Goal: Transaction & Acquisition: Purchase product/service

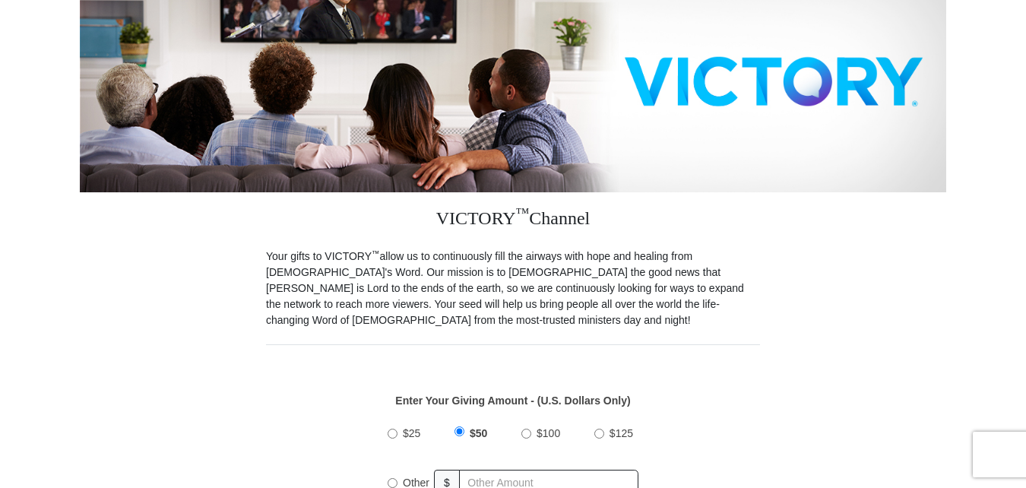
scroll to position [380, 0]
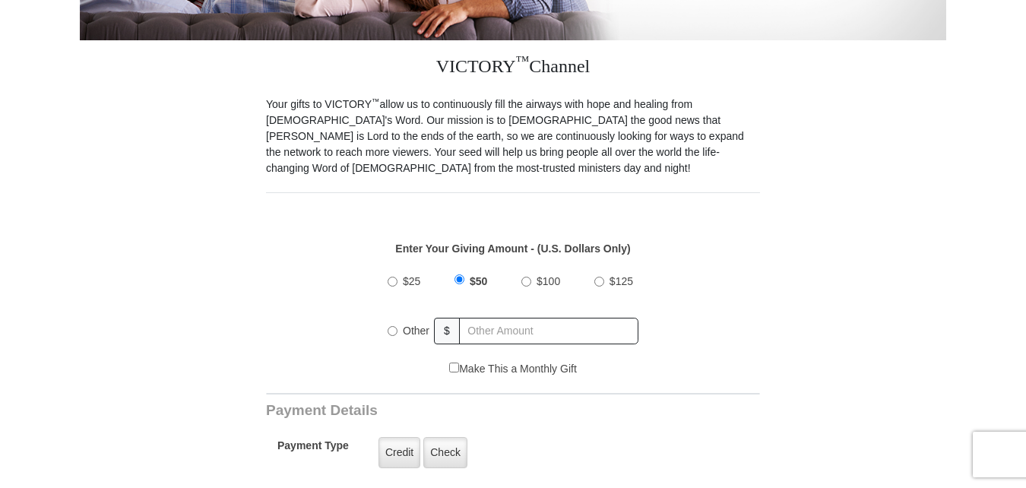
click at [392, 326] on input "Other" at bounding box center [393, 331] width 10 height 10
radio input "true"
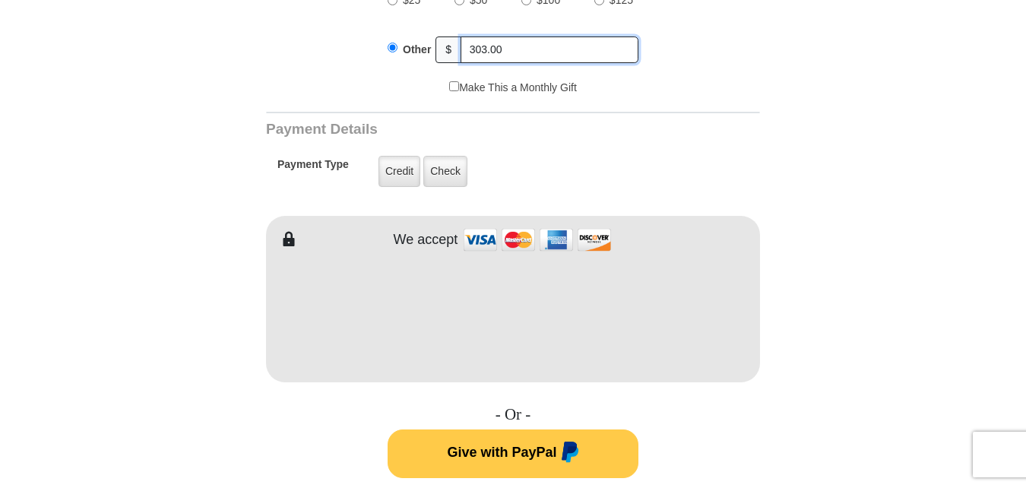
scroll to position [684, 0]
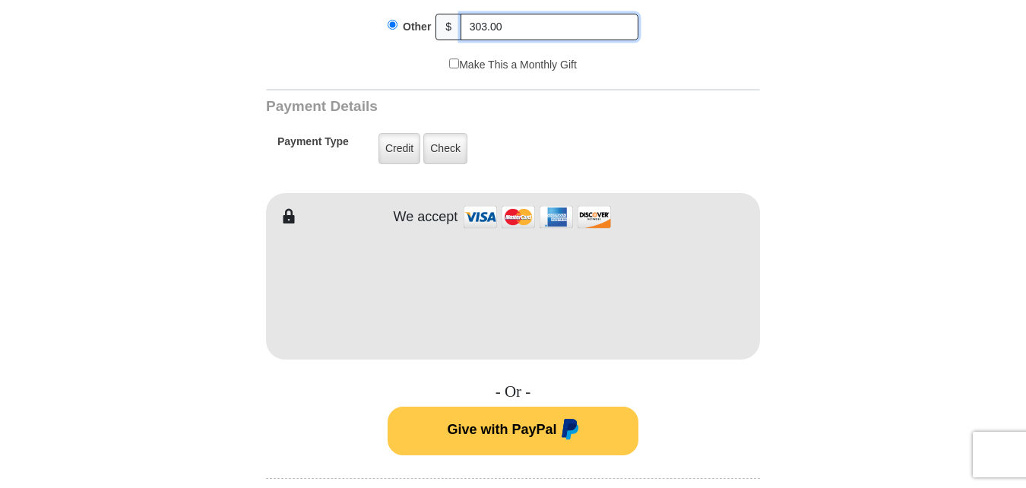
type input "303.00"
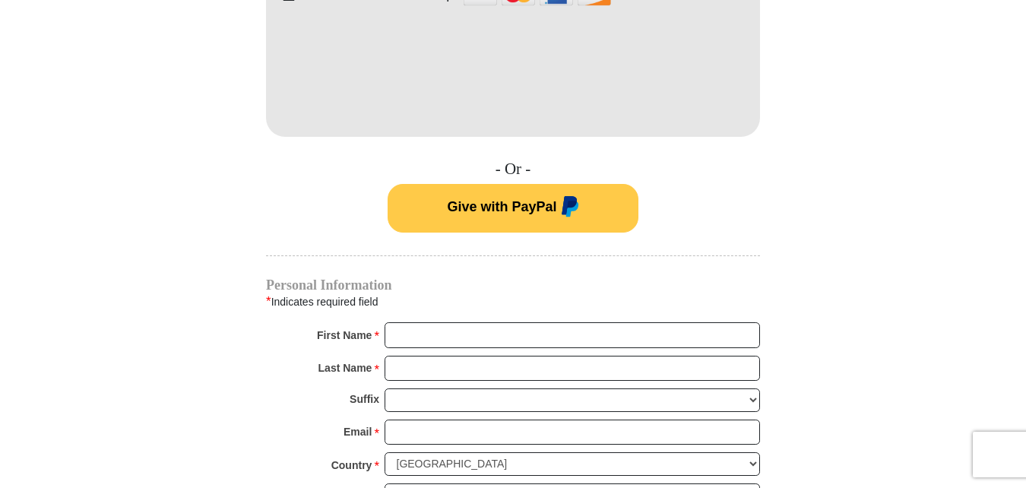
scroll to position [988, 0]
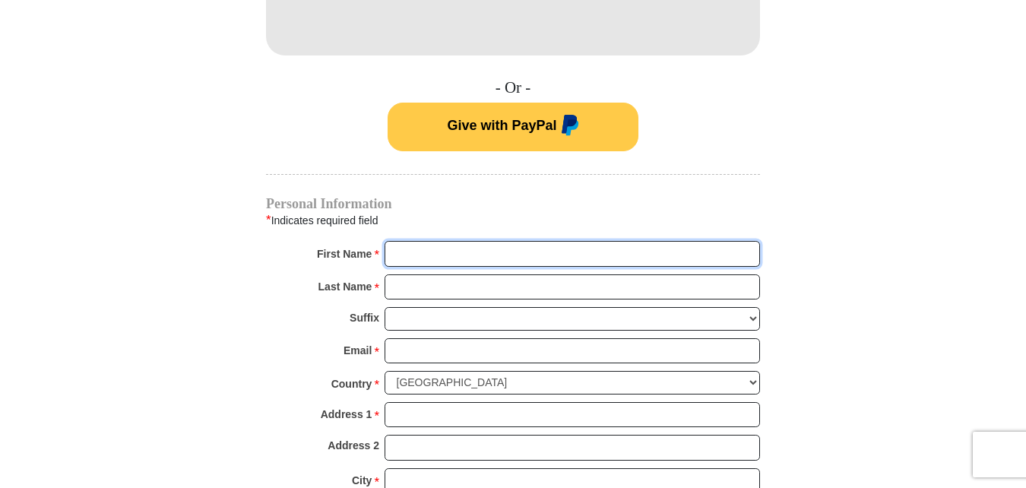
click at [401, 241] on input "First Name *" at bounding box center [573, 254] width 376 height 26
type input "Michael"
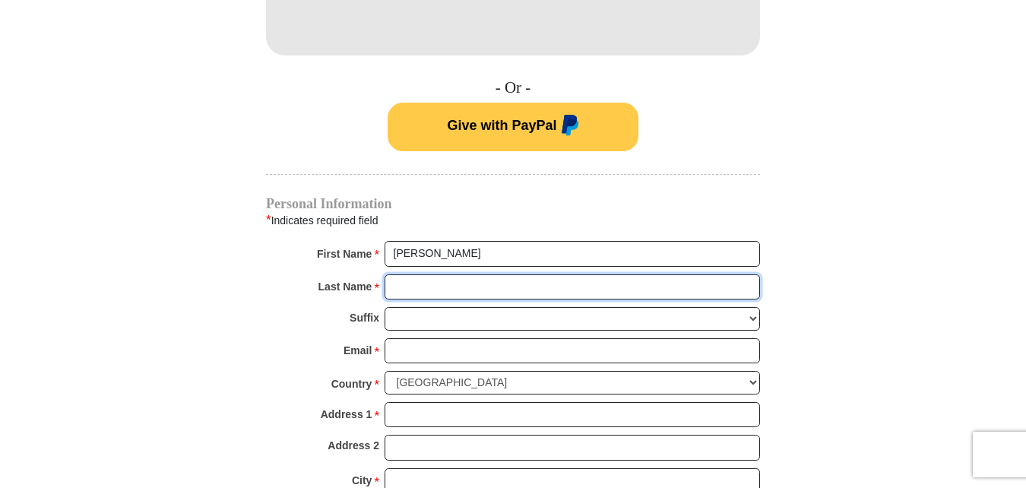
type input "Pryor"
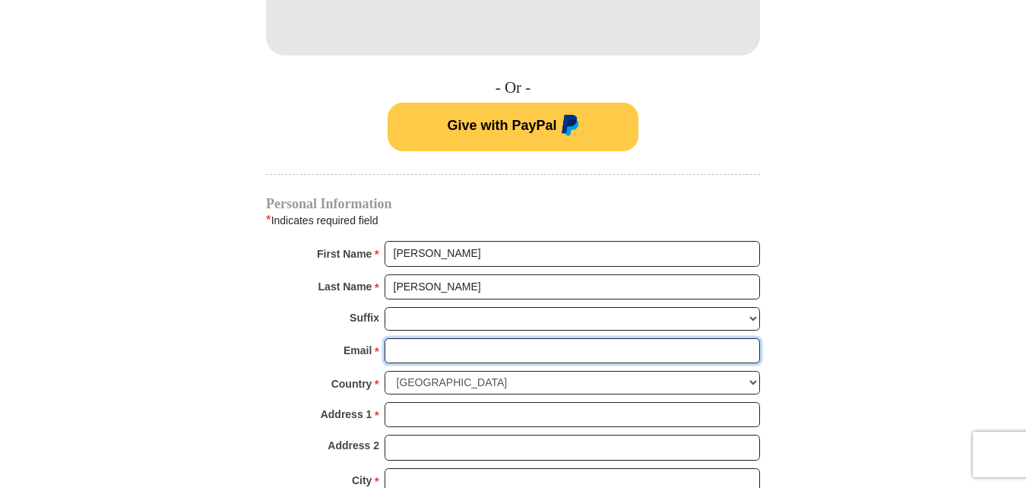
type input "quantum_b6@yahoo.com"
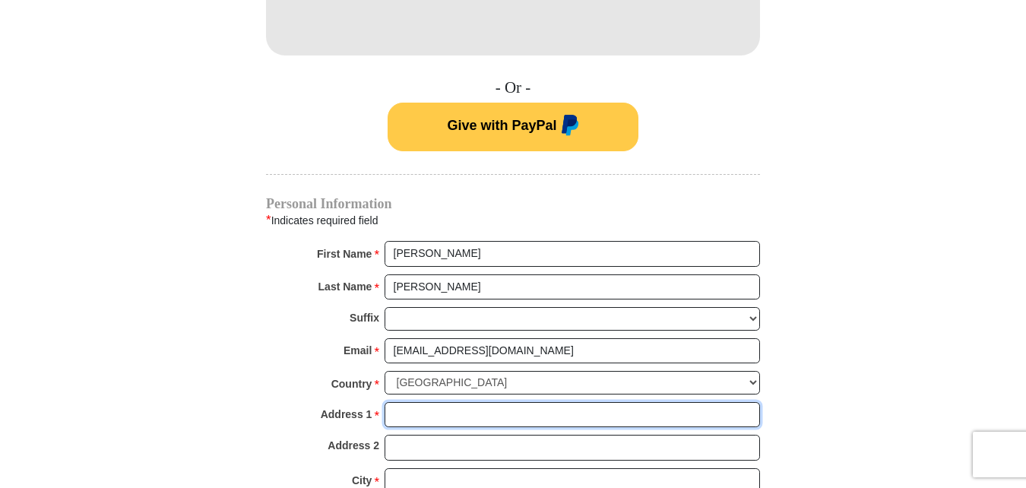
type input "914 Acosta Plaza"
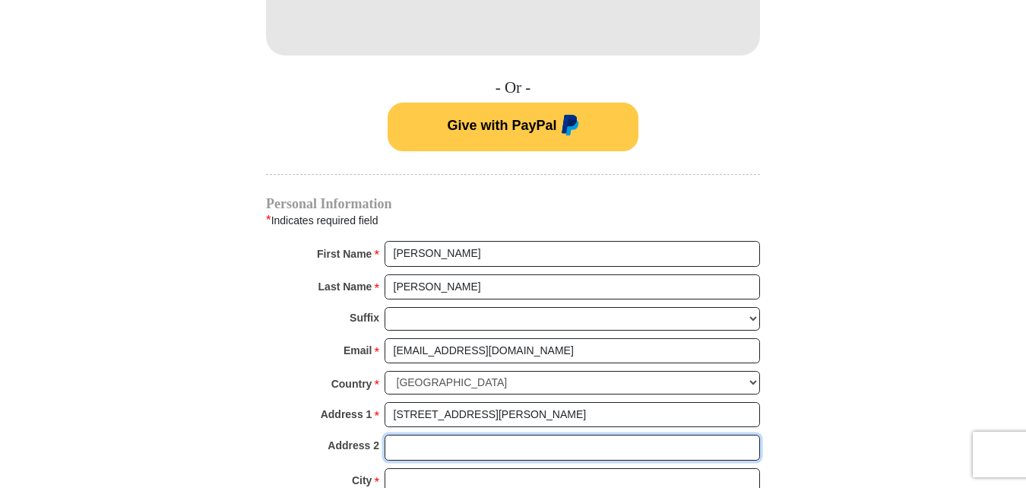
type input "Unit 38"
type input "Salinas"
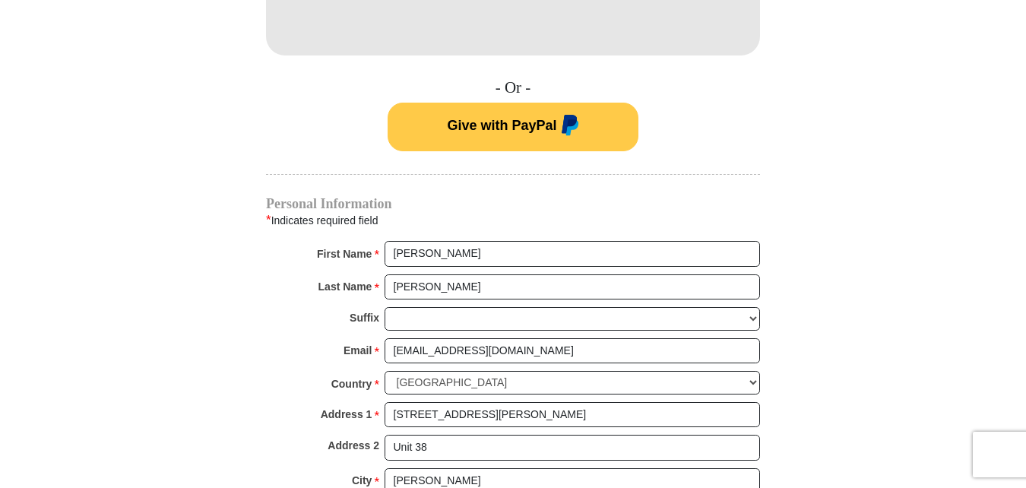
select select "CA"
type input "93905"
type input "8319985098"
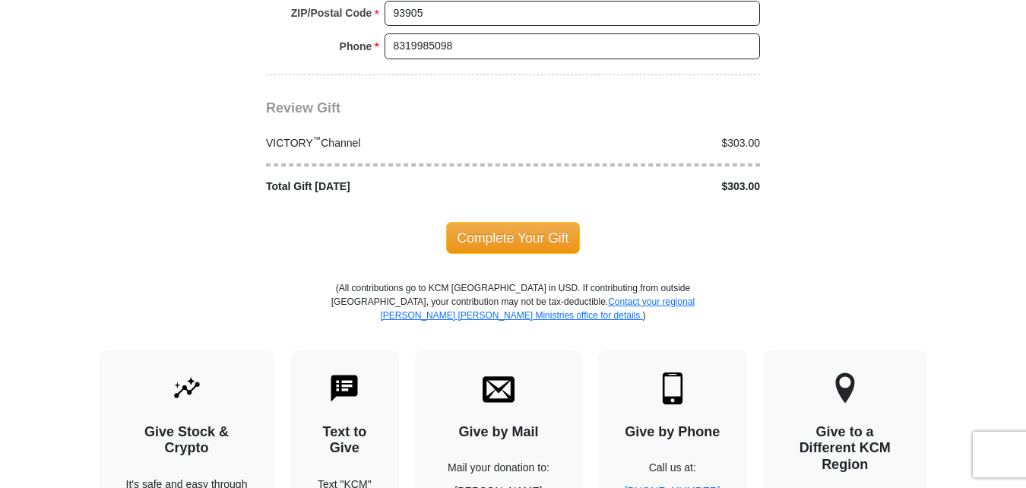
scroll to position [1521, 0]
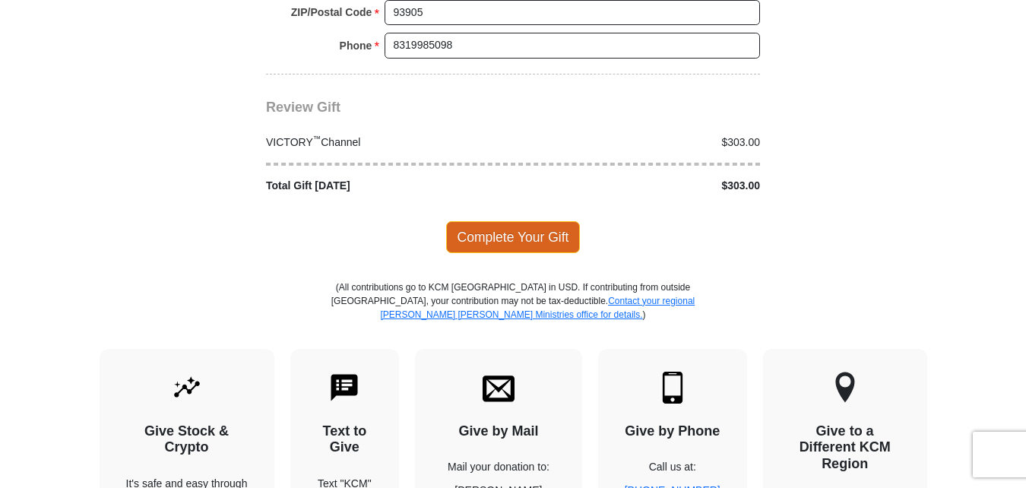
click at [515, 221] on span "Complete Your Gift" at bounding box center [513, 237] width 135 height 32
